Goal: Task Accomplishment & Management: Complete application form

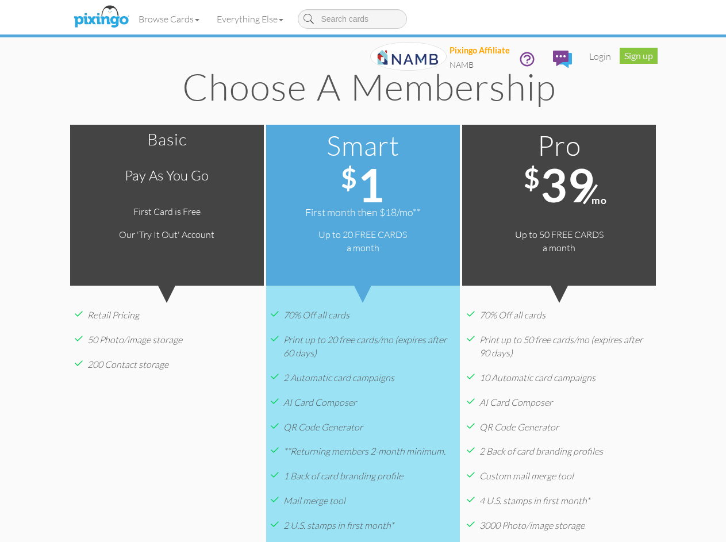
click at [363, 271] on div "Smart $ 1 First month then $18/mo** Up to 20 FREE CARDS a month Go Smart" at bounding box center [363, 205] width 194 height 161
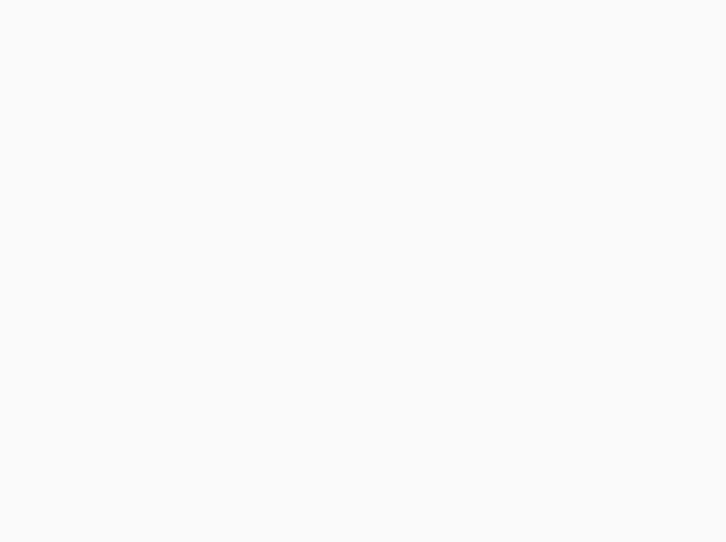
click at [101, 19] on body at bounding box center [363, 271] width 726 height 542
click at [183, 19] on body at bounding box center [363, 271] width 726 height 542
click at [121, 333] on body at bounding box center [368, 276] width 736 height 552
click at [363, 333] on body at bounding box center [368, 276] width 736 height 552
click at [605, 333] on body at bounding box center [368, 276] width 736 height 552
